Goal: Task Accomplishment & Management: Manage account settings

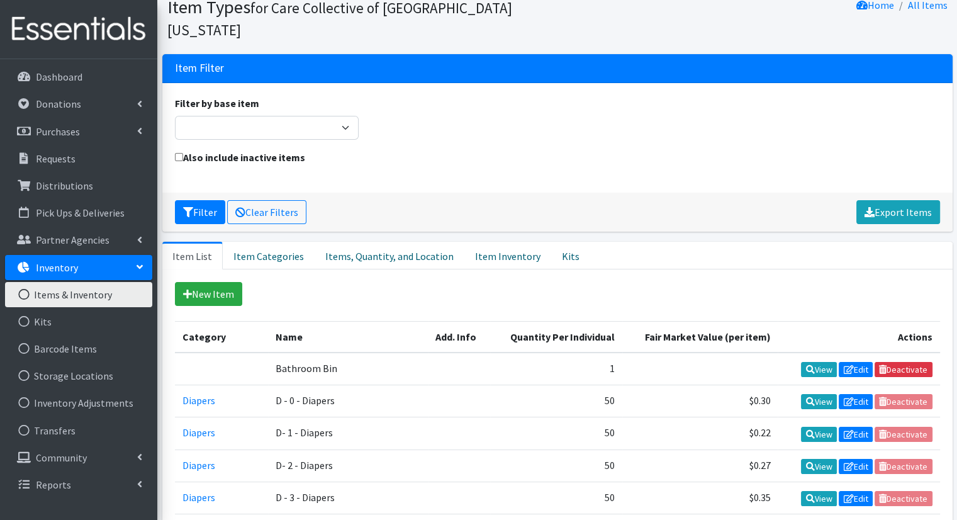
scroll to position [40, 0]
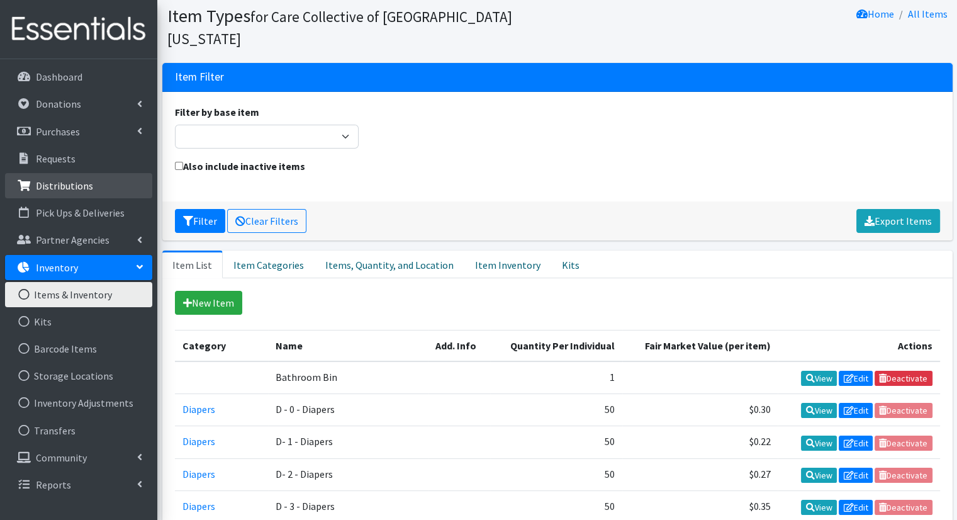
click at [74, 188] on p "Distributions" at bounding box center [64, 185] width 57 height 13
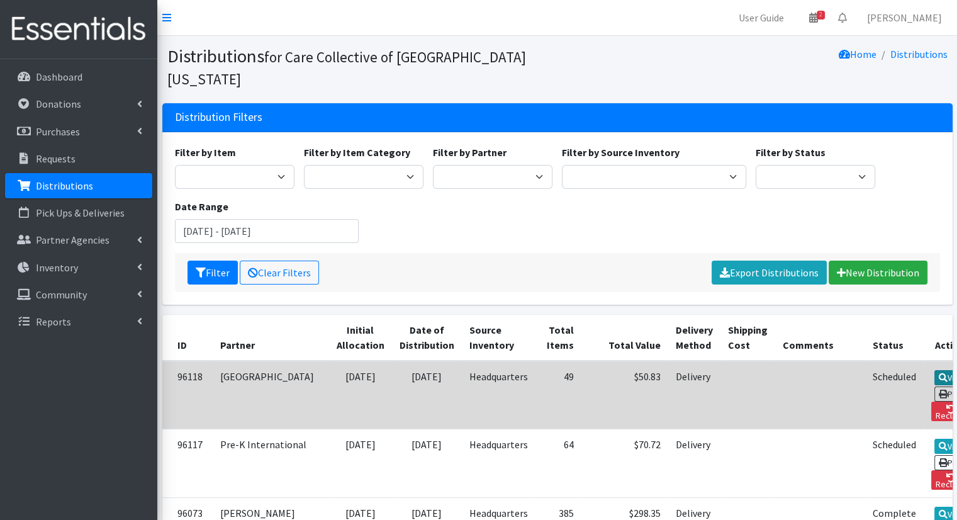
click at [939, 373] on icon at bounding box center [943, 377] width 9 height 9
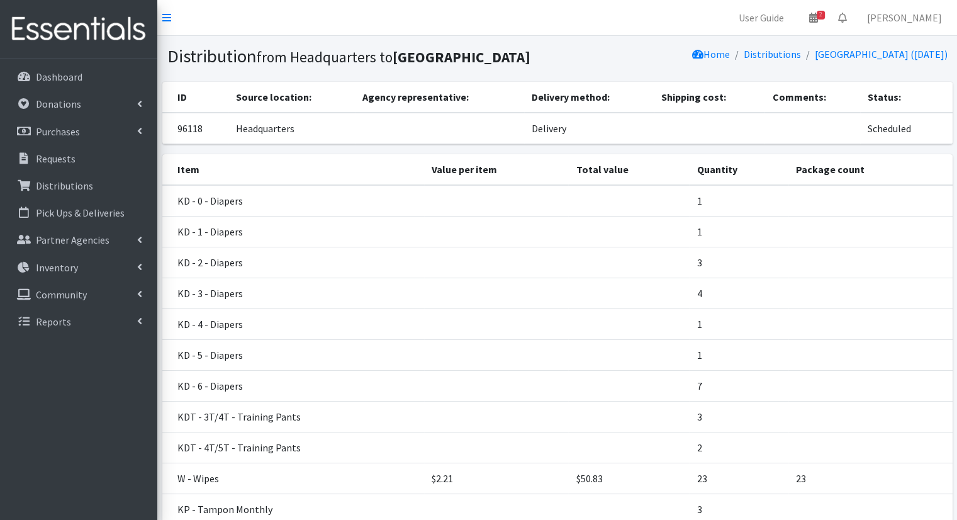
scroll to position [130, 0]
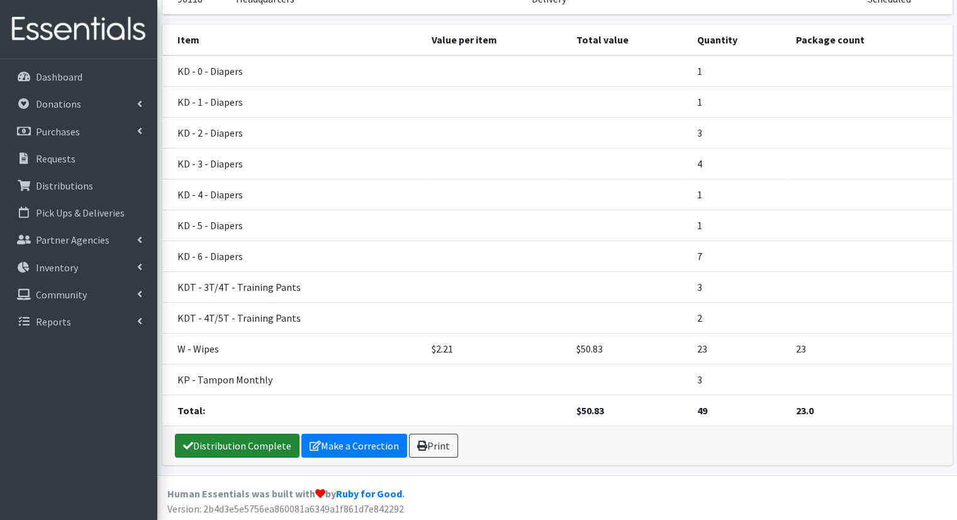
click at [240, 444] on link "Distribution Complete" at bounding box center [237, 445] width 125 height 24
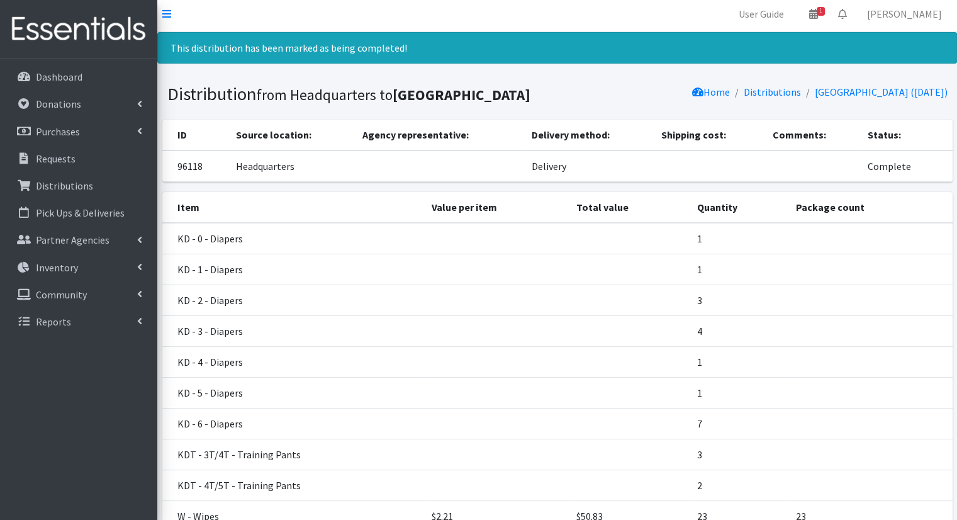
scroll to position [0, 0]
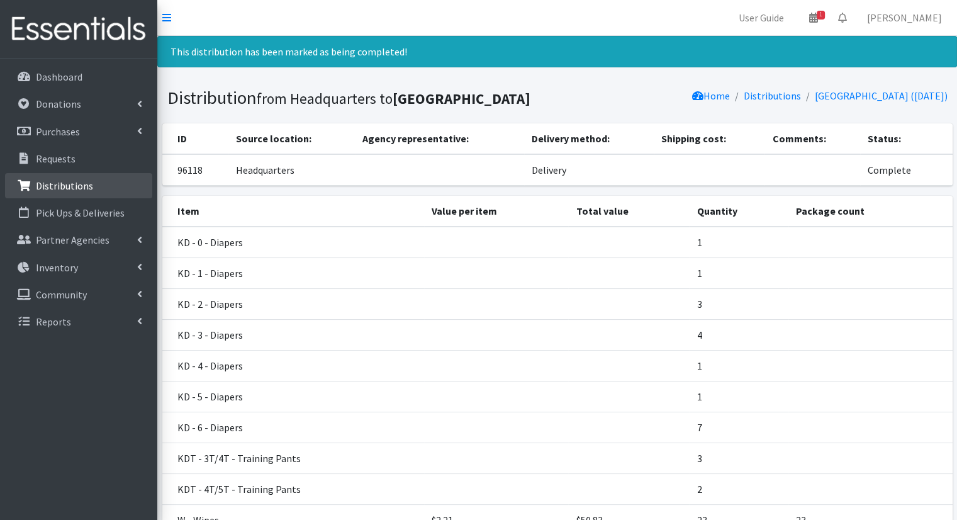
click at [75, 188] on p "Distributions" at bounding box center [64, 185] width 57 height 13
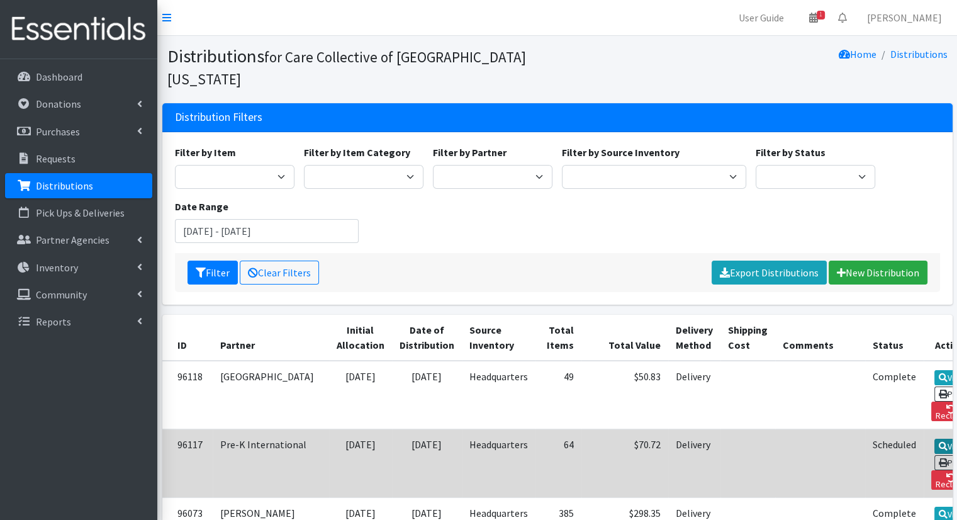
click at [934, 438] on link "View" at bounding box center [952, 445] width 36 height 15
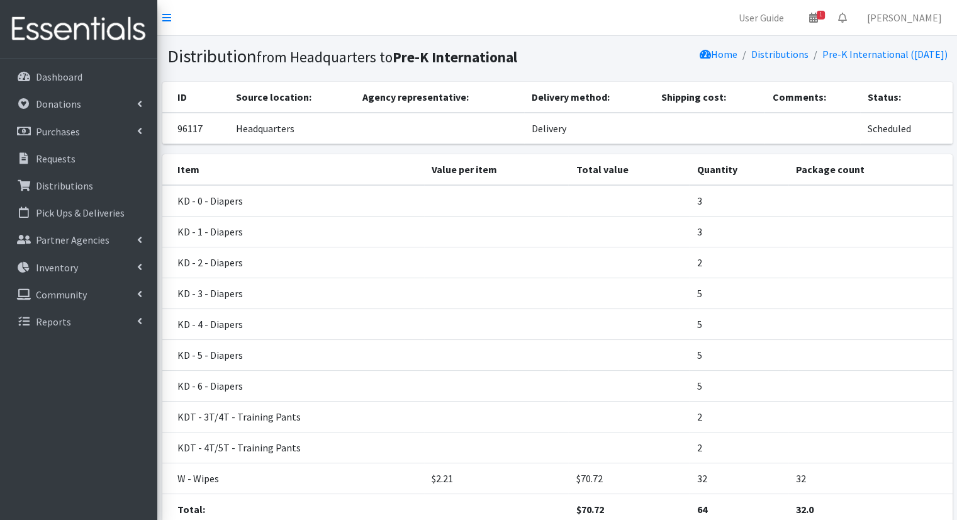
scroll to position [99, 0]
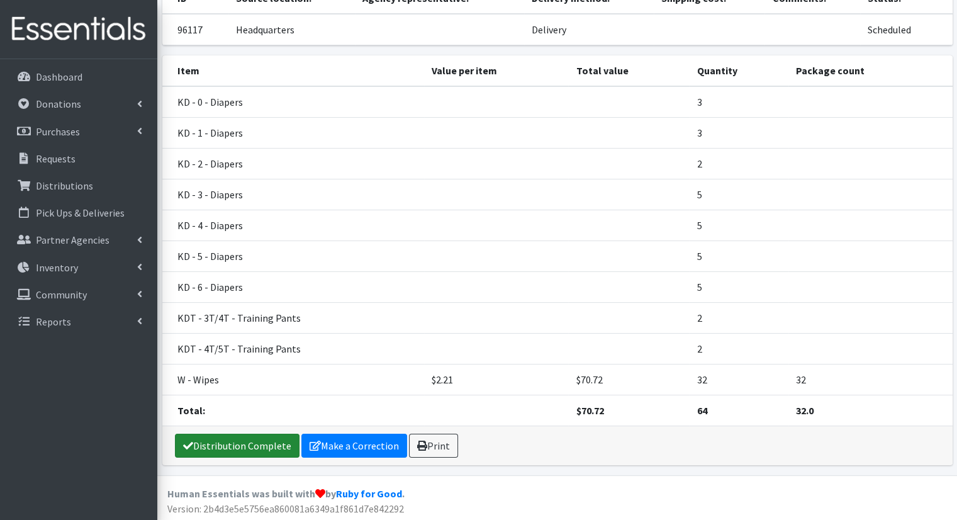
click at [206, 451] on link "Distribution Complete" at bounding box center [237, 445] width 125 height 24
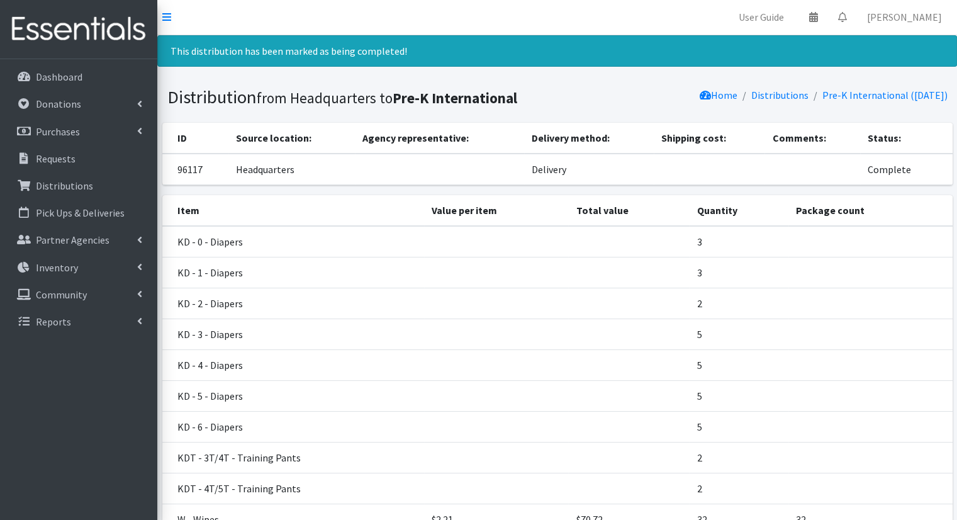
scroll to position [0, 0]
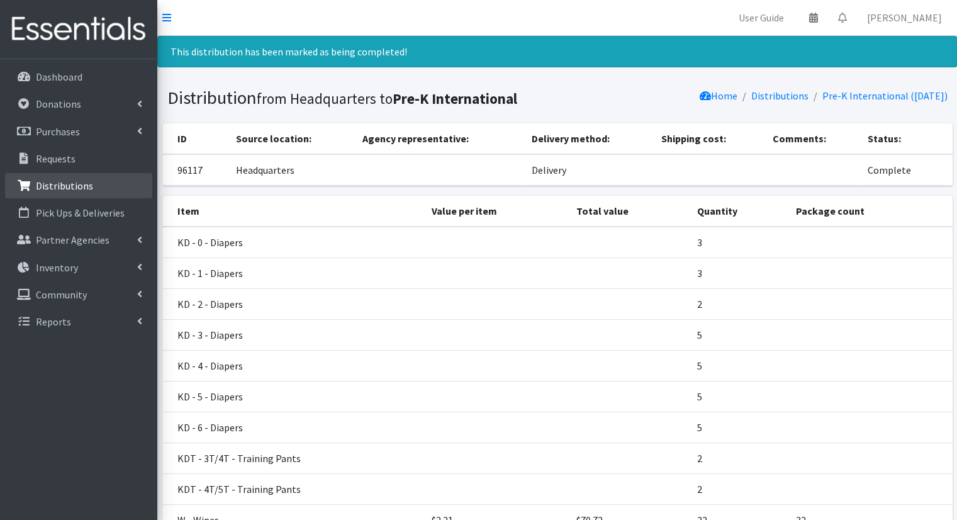
click at [98, 181] on link "Distributions" at bounding box center [78, 185] width 147 height 25
